Goal: Check status

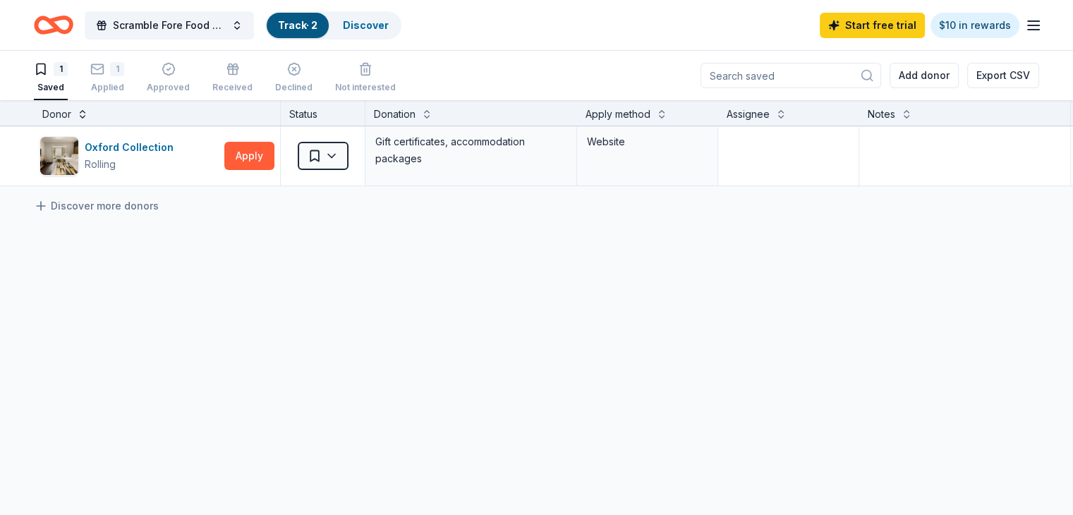
click at [88, 113] on button at bounding box center [82, 113] width 11 height 14
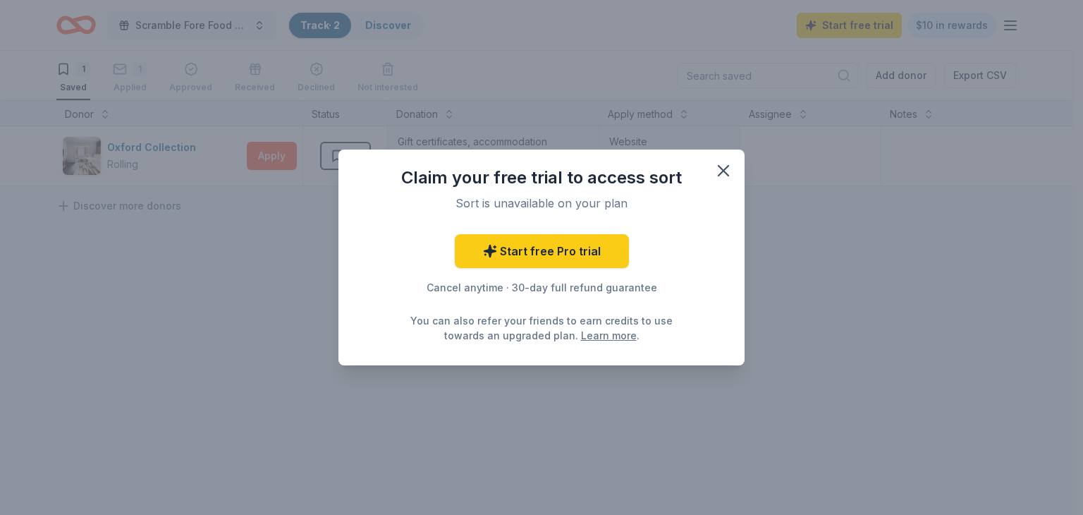
click at [103, 117] on div "Claim your free trial to access sort Sort is unavailable on your plan Start fre…" at bounding box center [541, 257] width 1083 height 515
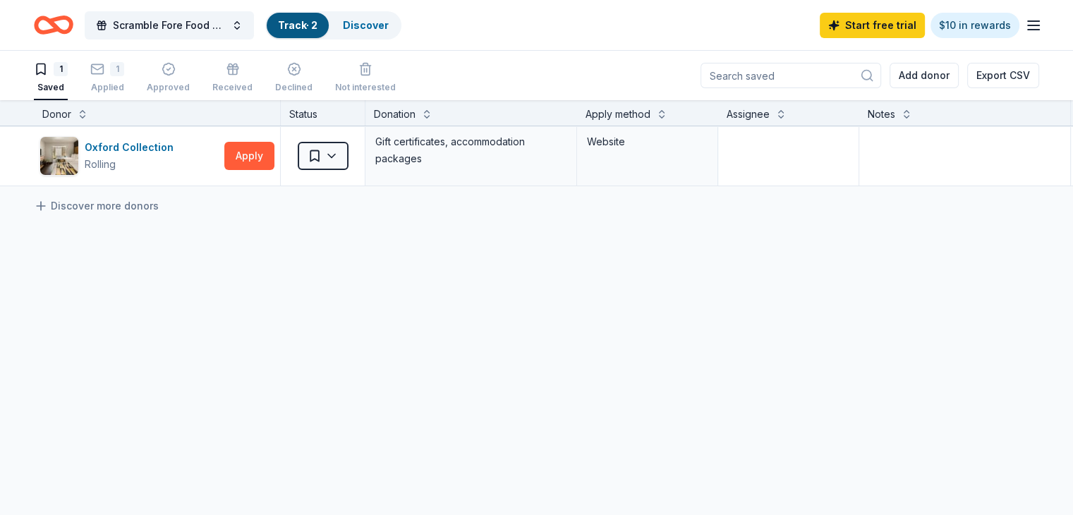
click at [317, 22] on link "Track · 2" at bounding box center [297, 25] width 39 height 12
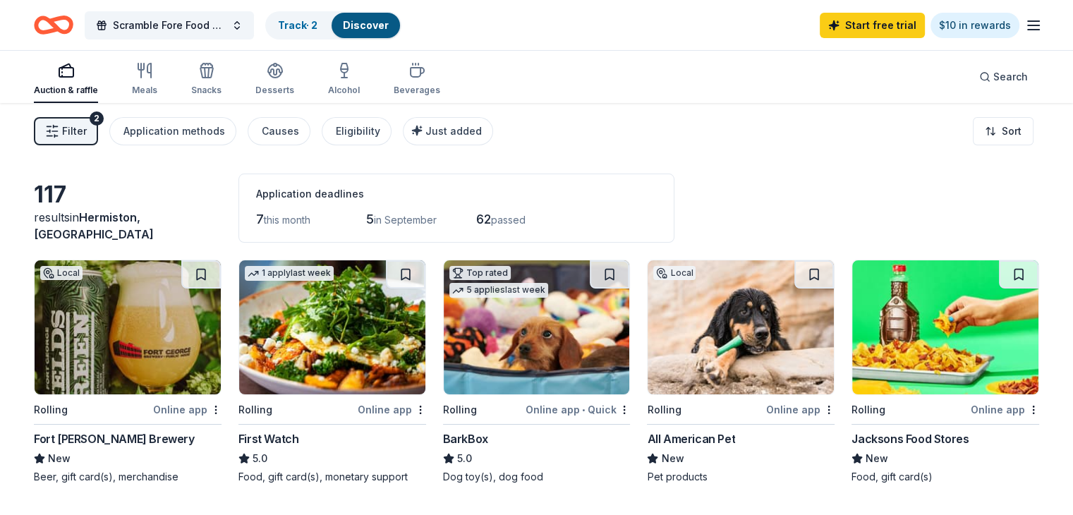
click at [87, 125] on span "Filter" at bounding box center [74, 131] width 25 height 17
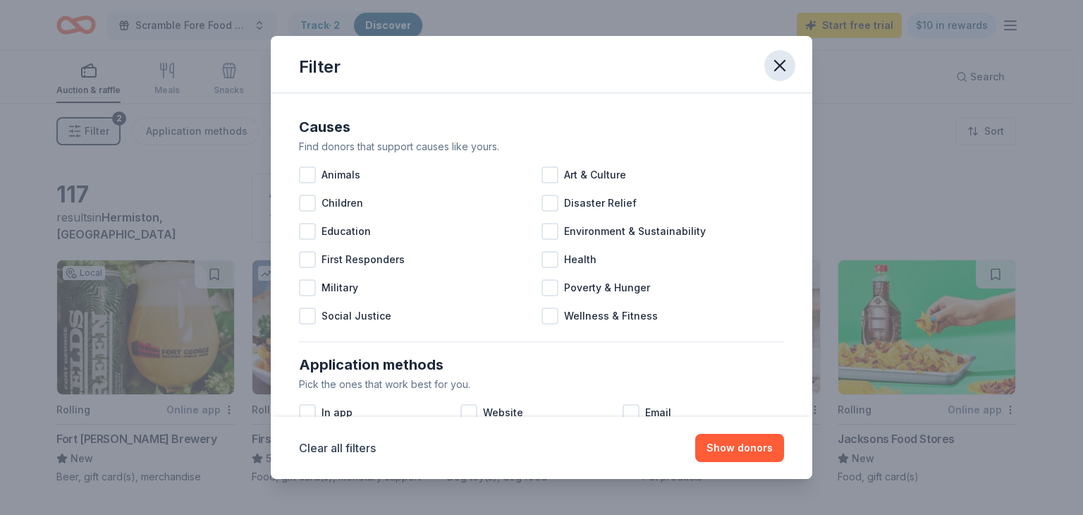
click at [778, 65] on icon "button" at bounding box center [780, 66] width 20 height 20
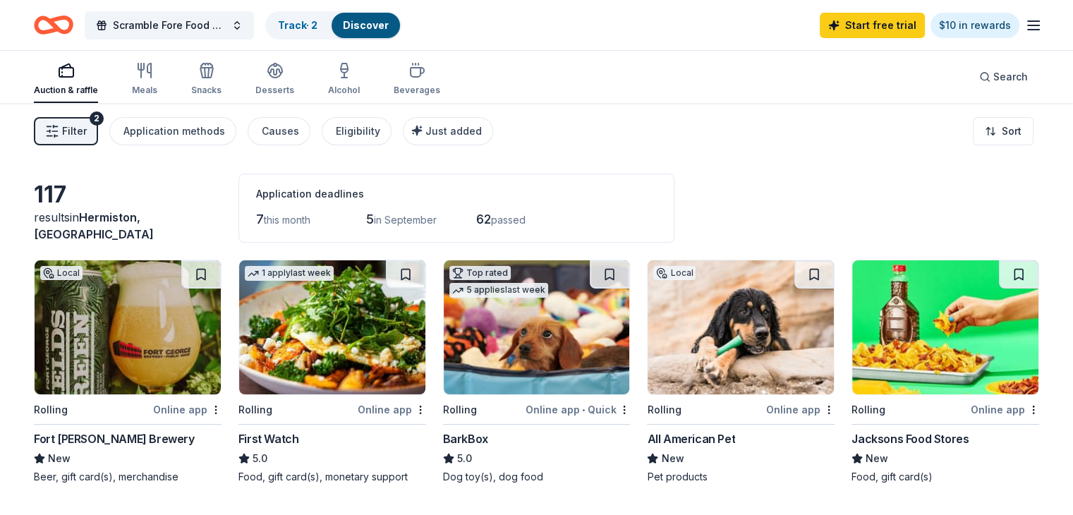
click at [305, 218] on span "this month" at bounding box center [287, 220] width 47 height 12
click at [525, 214] on span "passed" at bounding box center [508, 220] width 35 height 12
click at [491, 217] on span "62" at bounding box center [483, 219] width 15 height 15
click at [296, 221] on span "this month" at bounding box center [287, 220] width 47 height 12
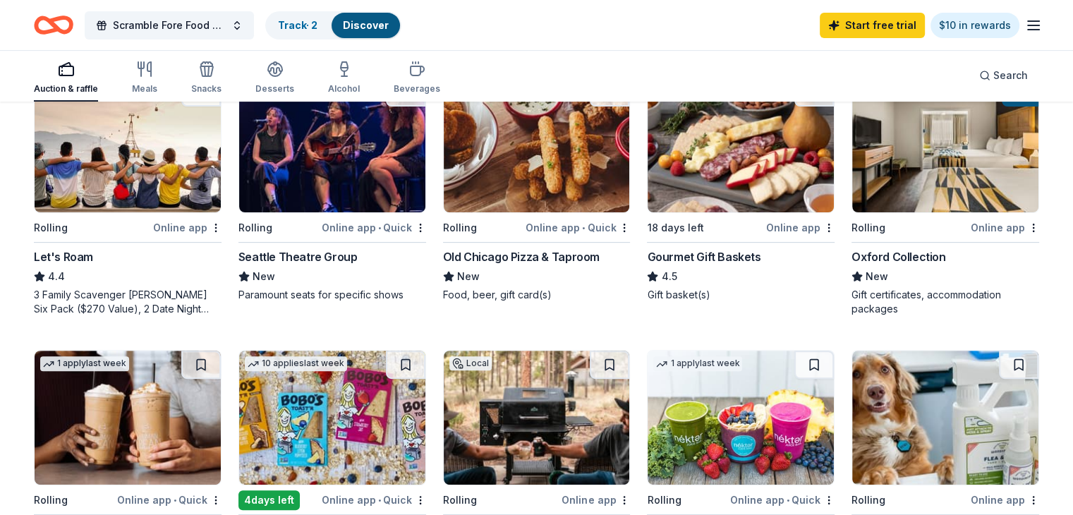
scroll to position [423, 0]
